Goal: Obtain resource: Download file/media

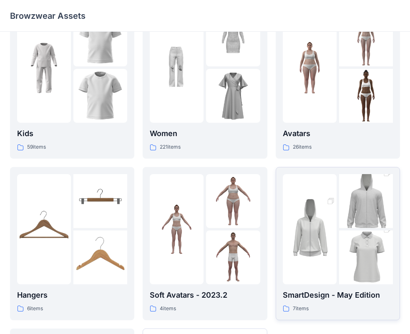
scroll to position [42, 0]
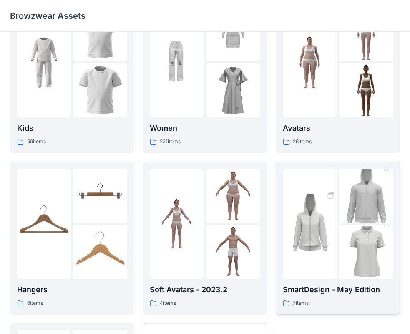
click at [337, 245] on div at bounding box center [338, 224] width 110 height 110
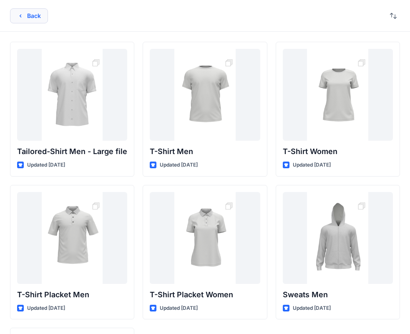
click at [19, 19] on button "Back" at bounding box center [29, 15] width 38 height 15
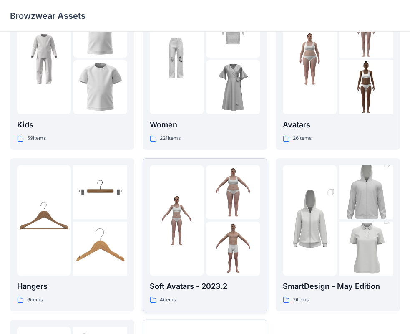
scroll to position [207, 0]
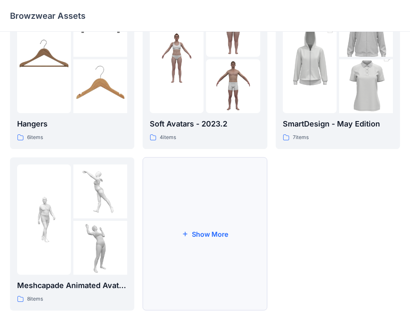
click at [186, 224] on button "Show More" at bounding box center [205, 233] width 124 height 153
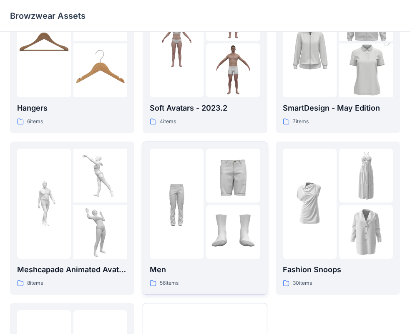
scroll to position [291, 0]
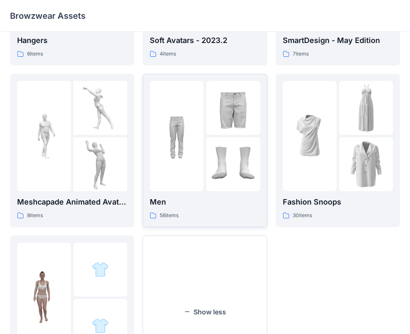
click at [207, 137] on img at bounding box center [233, 164] width 54 height 54
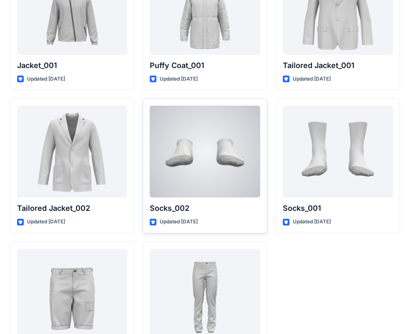
scroll to position [2424, 0]
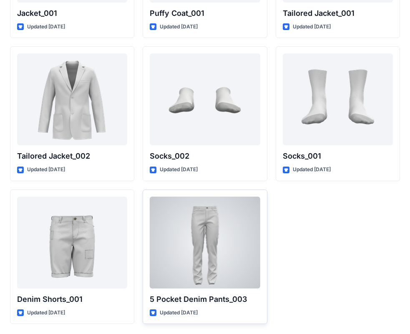
click at [200, 246] on div at bounding box center [205, 242] width 110 height 92
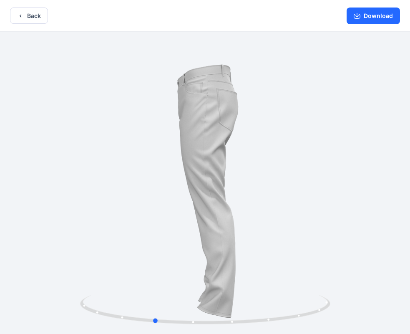
drag, startPoint x: 243, startPoint y: 176, endPoint x: 191, endPoint y: 180, distance: 52.7
click at [191, 180] on div at bounding box center [205, 184] width 410 height 304
click at [381, 15] on button "Download" at bounding box center [373, 16] width 53 height 17
